Goal: Information Seeking & Learning: Learn about a topic

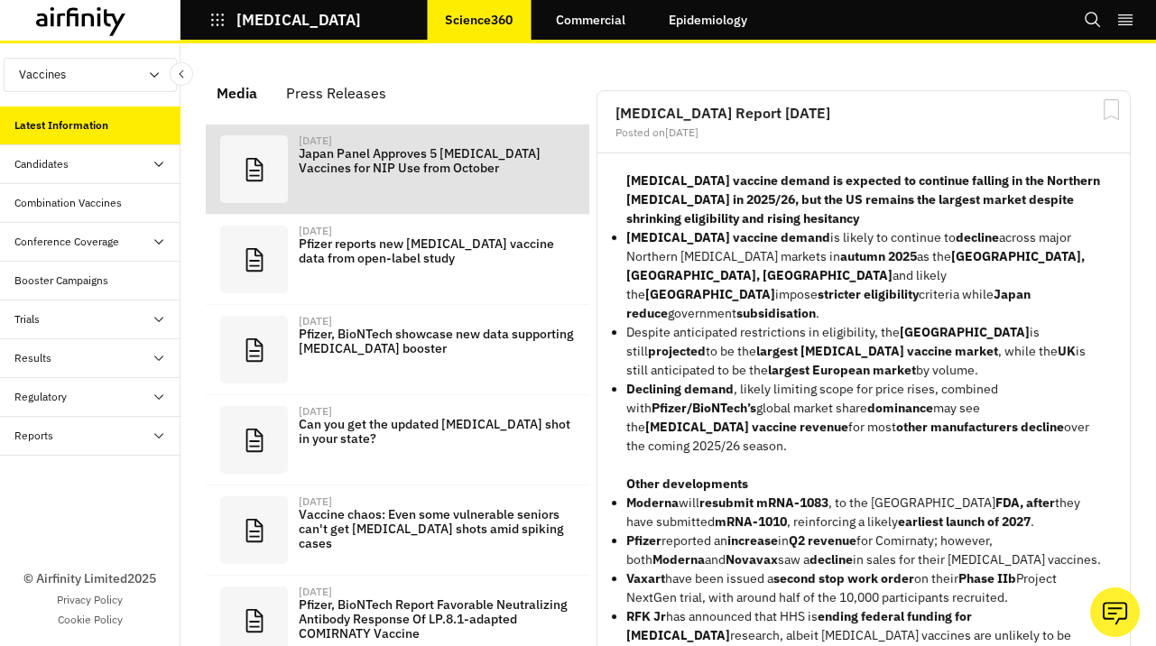
scroll to position [1284, 541]
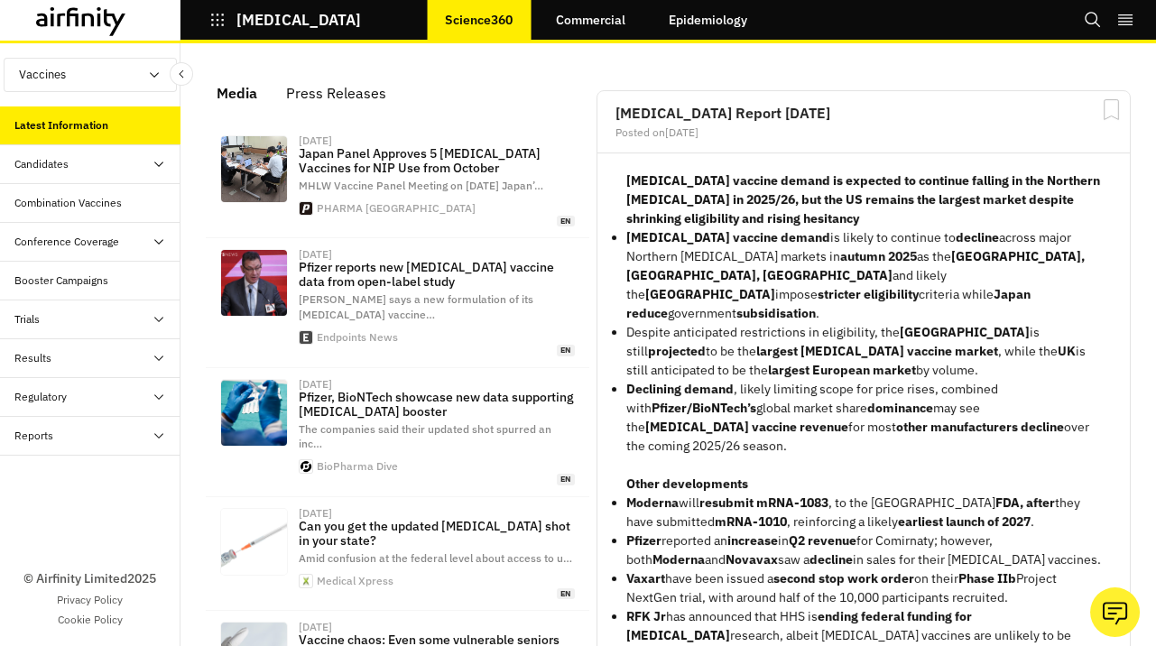
click at [110, 292] on div "Booster Campaigns" at bounding box center [90, 281] width 180 height 39
